Goal: Task Accomplishment & Management: Manage account settings

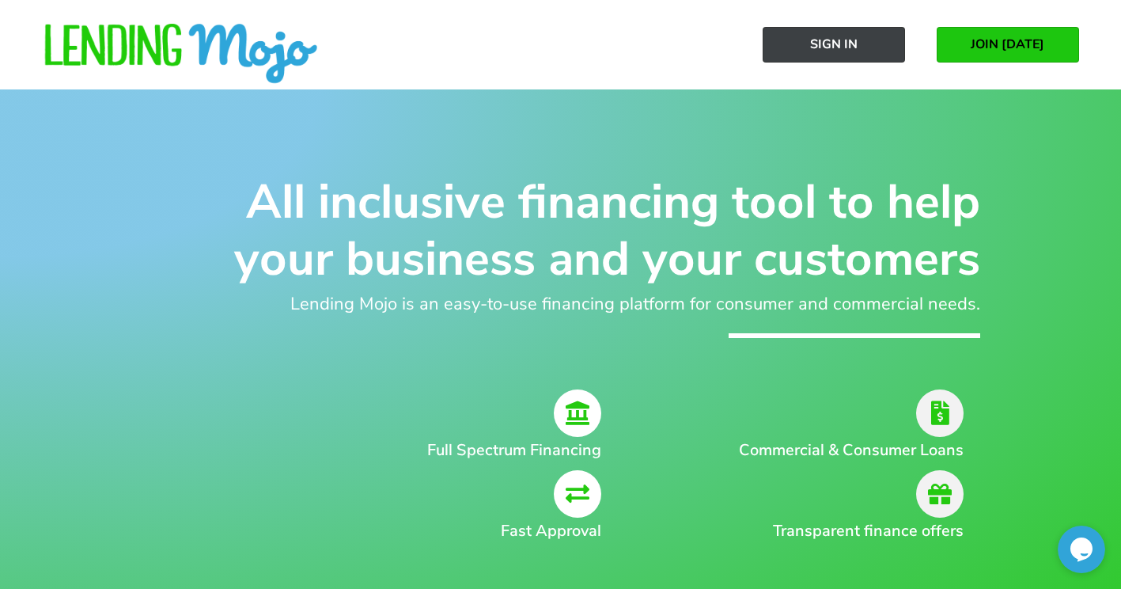
click at [848, 55] on link "Sign In" at bounding box center [834, 45] width 142 height 36
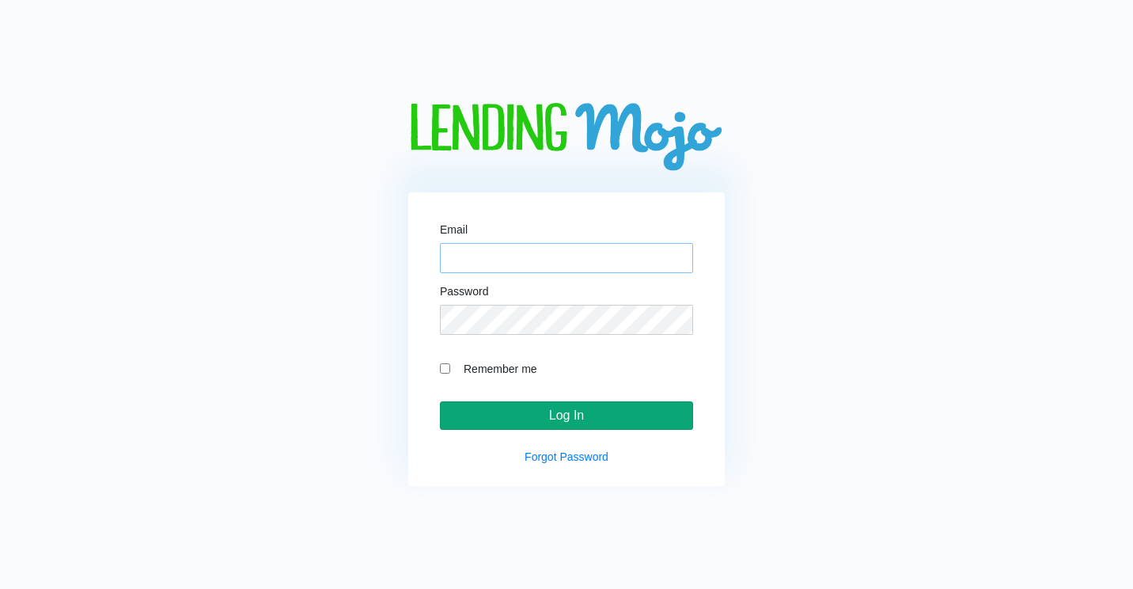
type input "[PERSON_NAME][EMAIL_ADDRESS][DOMAIN_NAME]"
click at [552, 415] on input "Log In" at bounding box center [566, 415] width 253 height 28
